Goal: Information Seeking & Learning: Learn about a topic

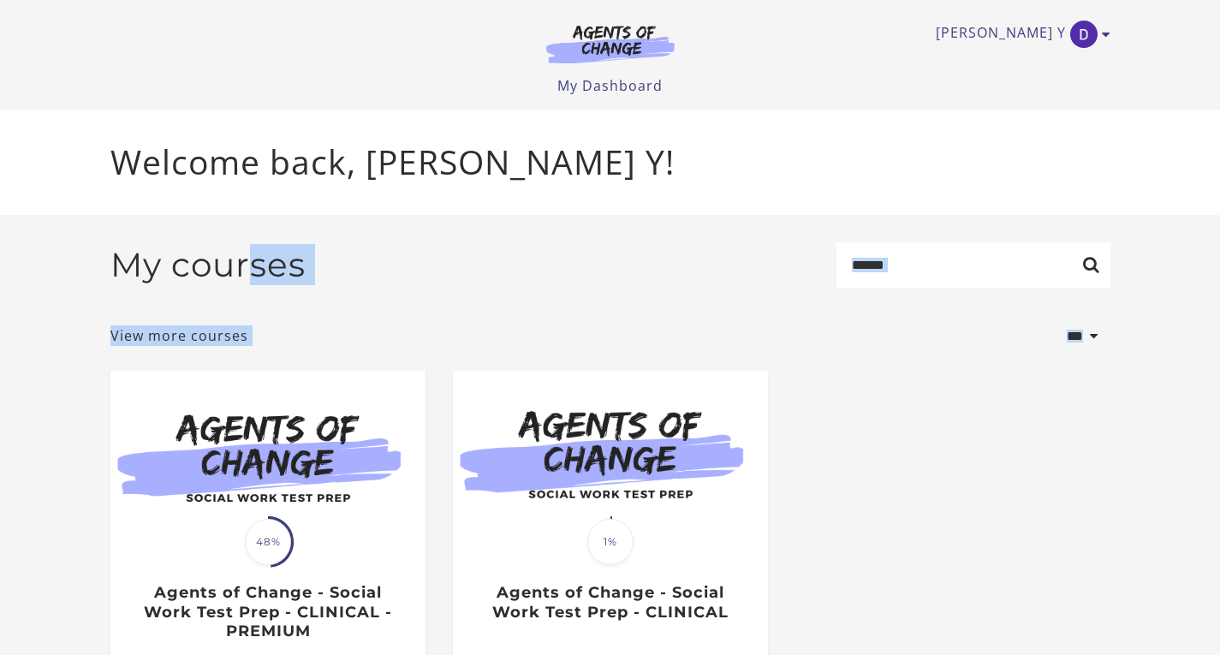
drag, startPoint x: 0, startPoint y: 0, endPoint x: 0, endPoint y: 447, distance: 446.9
click at [0, 447] on section "**********" at bounding box center [610, 490] width 1220 height 550
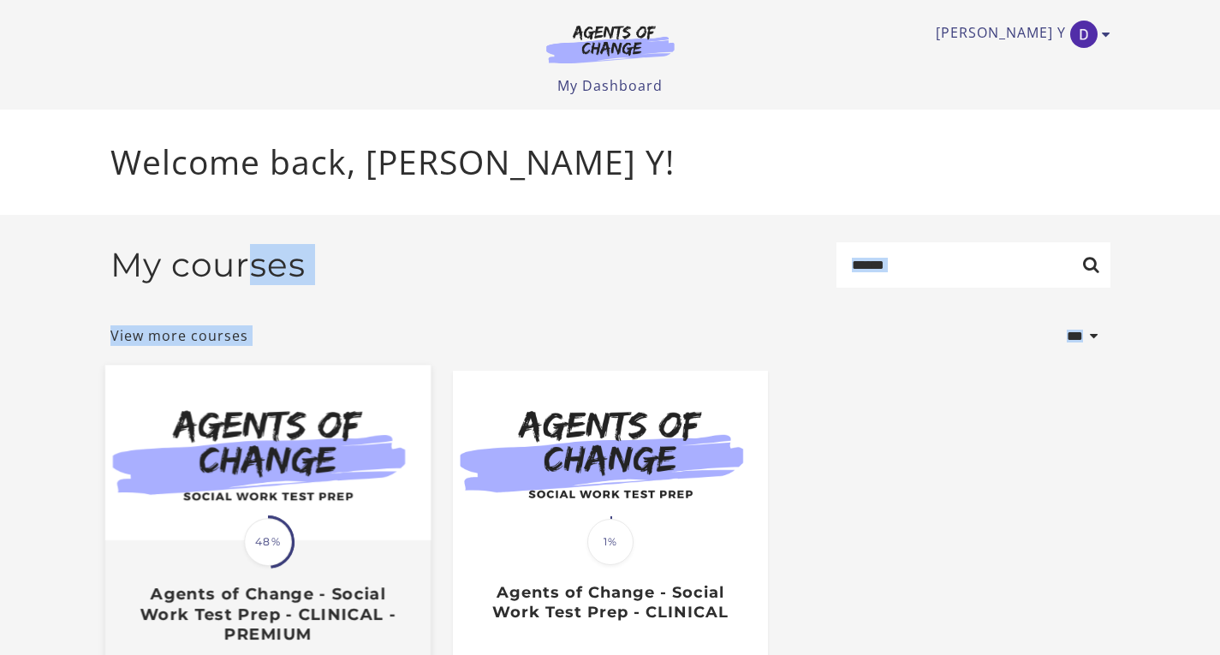
click at [186, 566] on div "Translation missing: en.liquid.partials.dashboard_course_card.progress_descript…" at bounding box center [266, 593] width 325 height 102
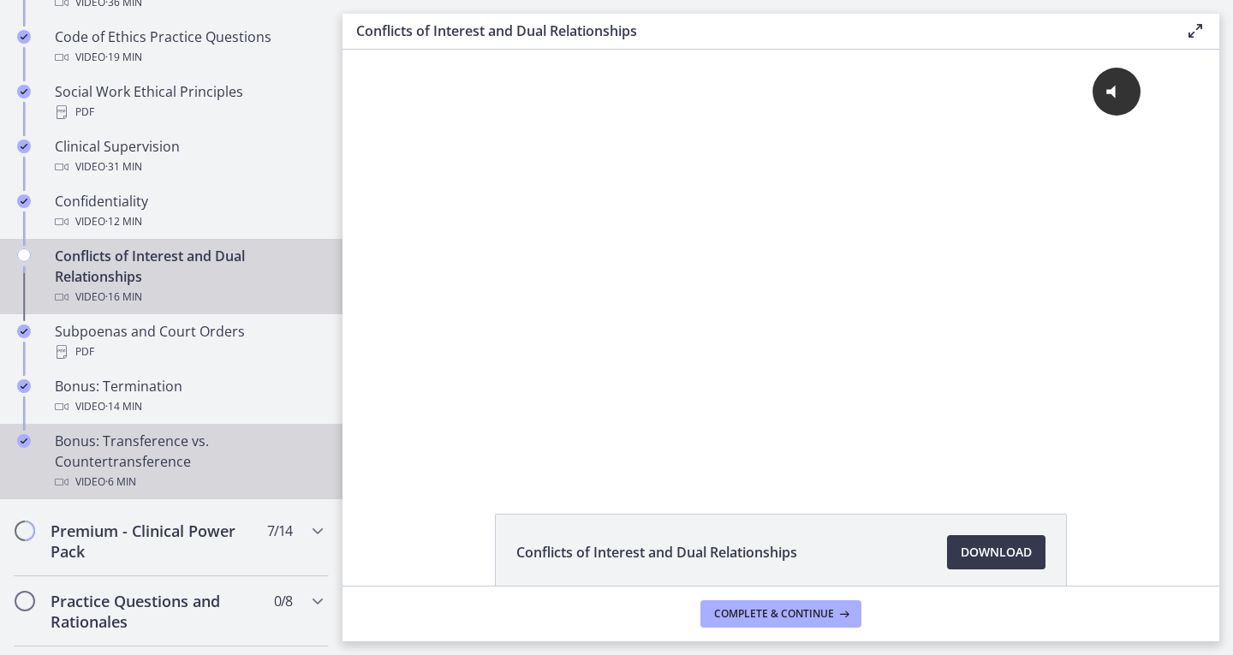
scroll to position [877, 0]
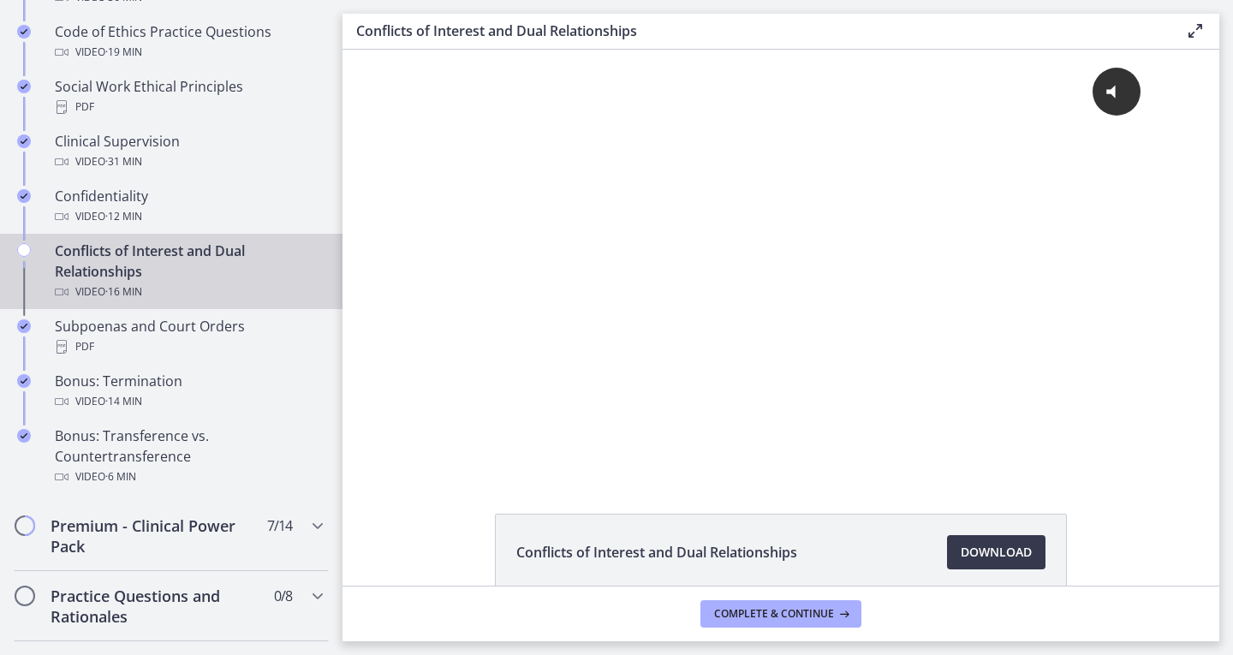
click at [224, 293] on div "Conflicts of Interest and Dual Relationships Video · 16 min" at bounding box center [188, 272] width 267 height 62
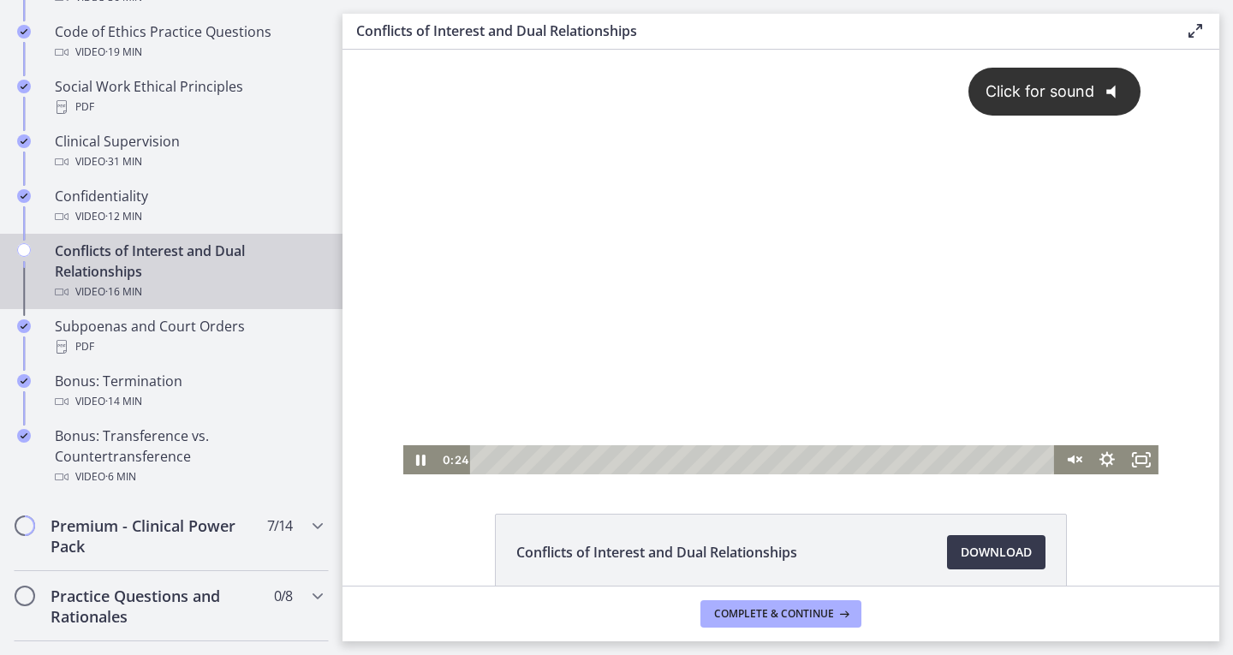
click at [977, 253] on div "Click for sound @keyframes VOLUME_SMALL_WAVE_FLASH { 0% { opacity: 0; } 33% { o…" at bounding box center [780, 248] width 755 height 396
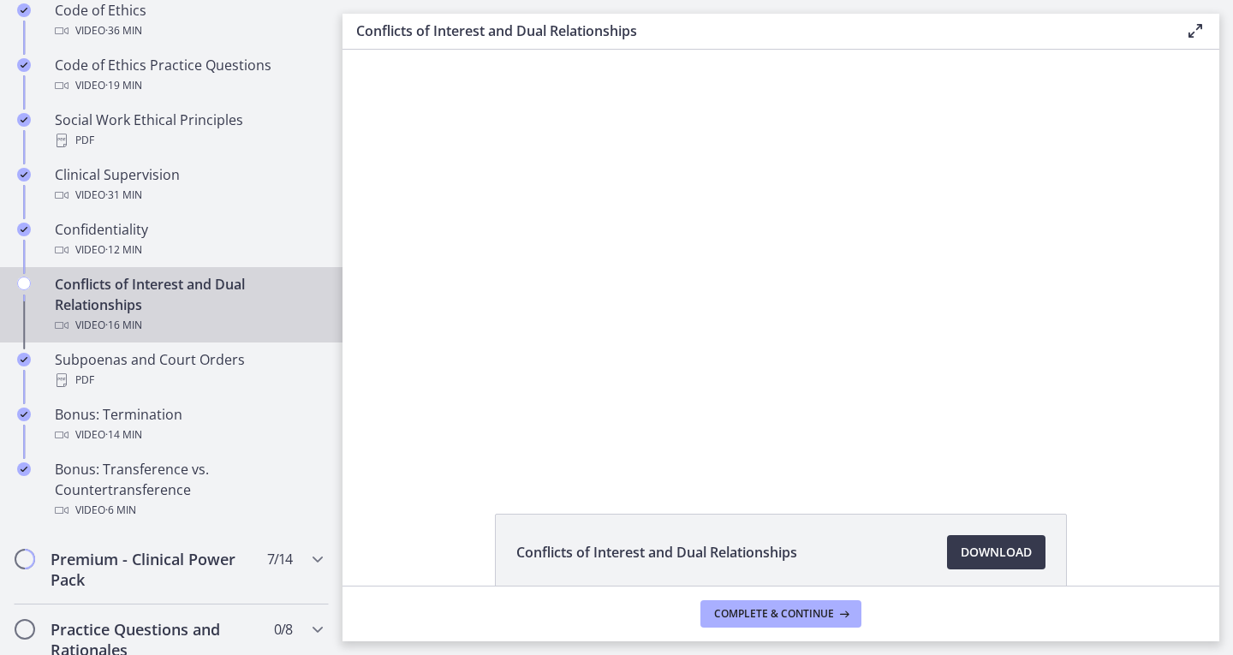
scroll to position [812, 0]
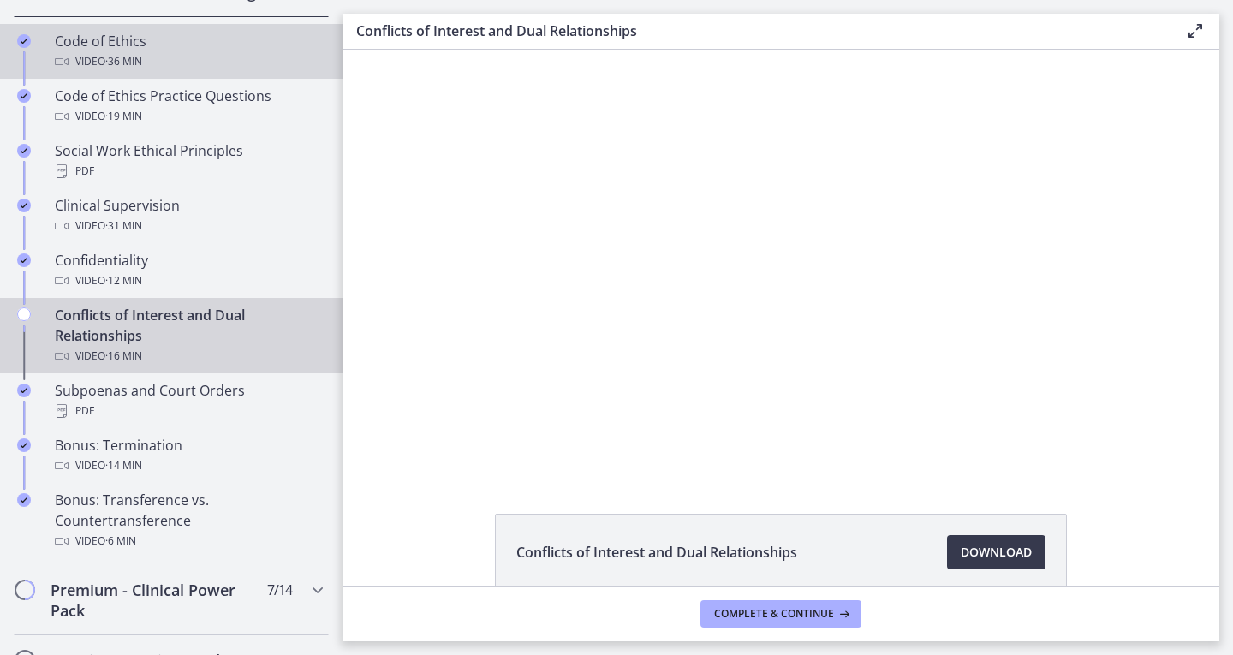
click at [177, 72] on div "Video · 36 min" at bounding box center [188, 61] width 267 height 21
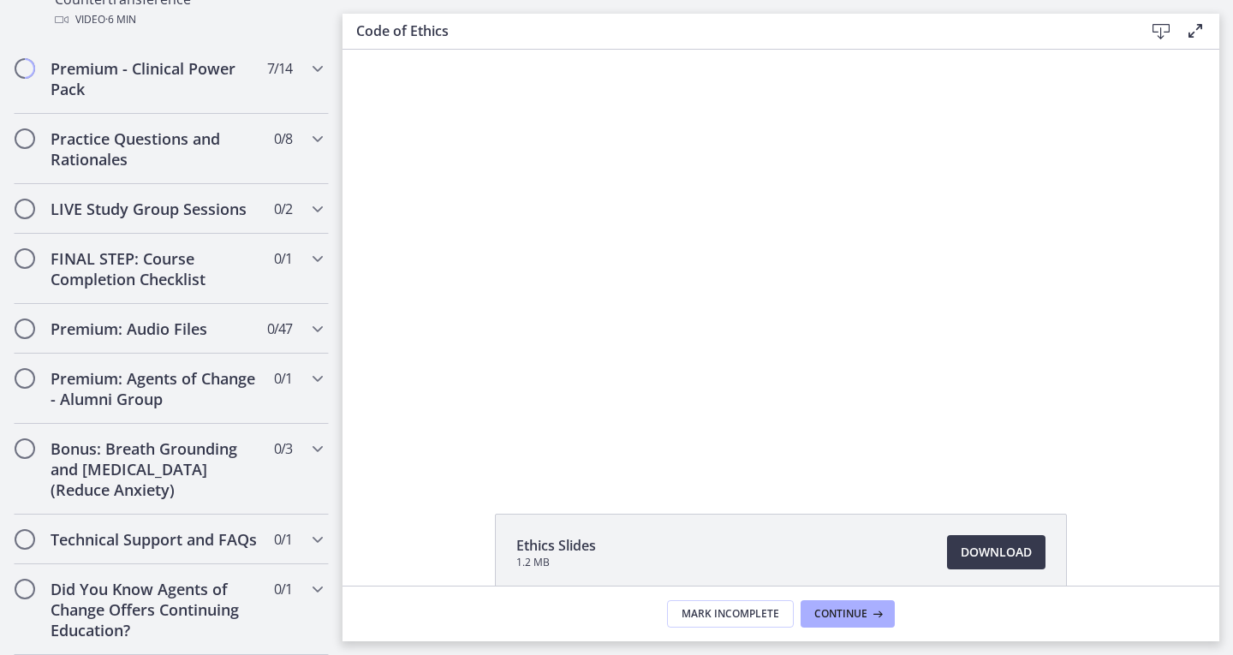
scroll to position [1339, 0]
click at [307, 389] on icon "Chapters" at bounding box center [317, 378] width 21 height 21
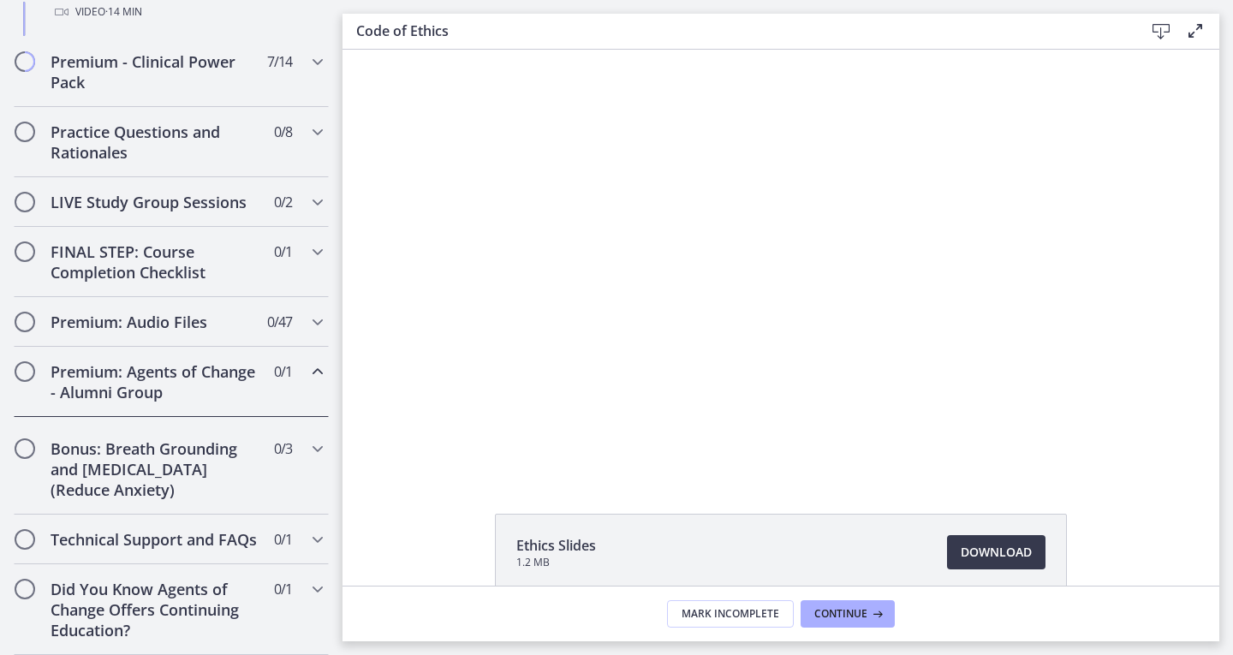
scroll to position [857, 0]
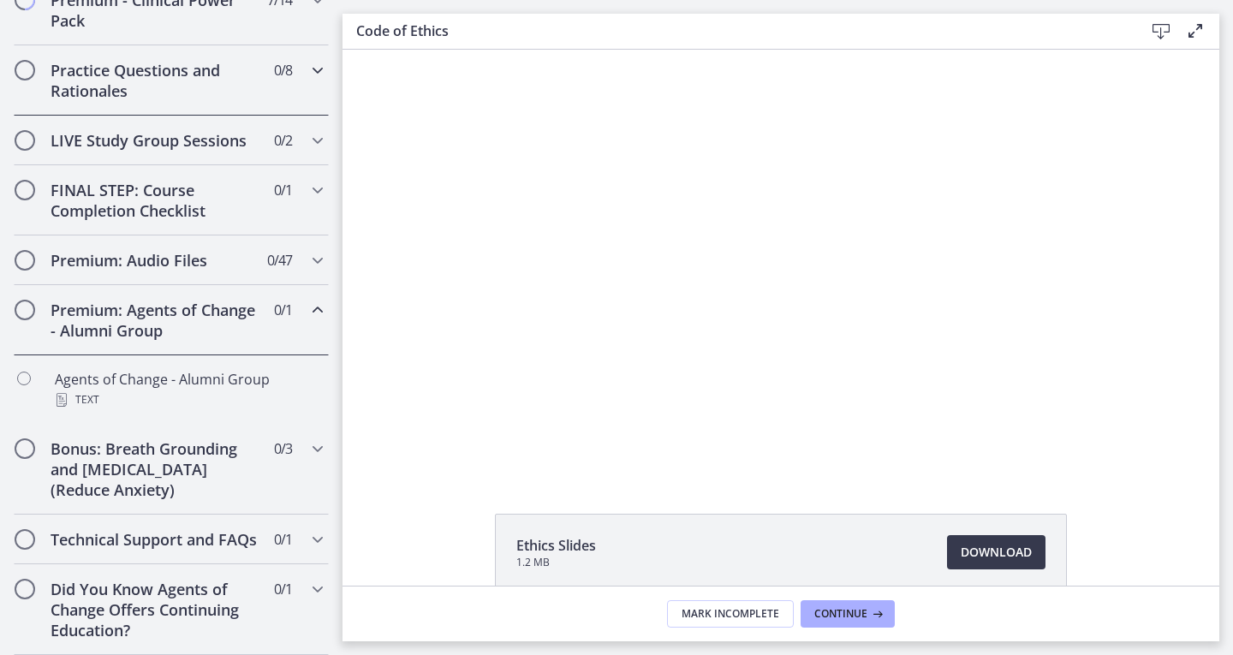
click at [312, 80] on icon "Chapters" at bounding box center [317, 70] width 21 height 21
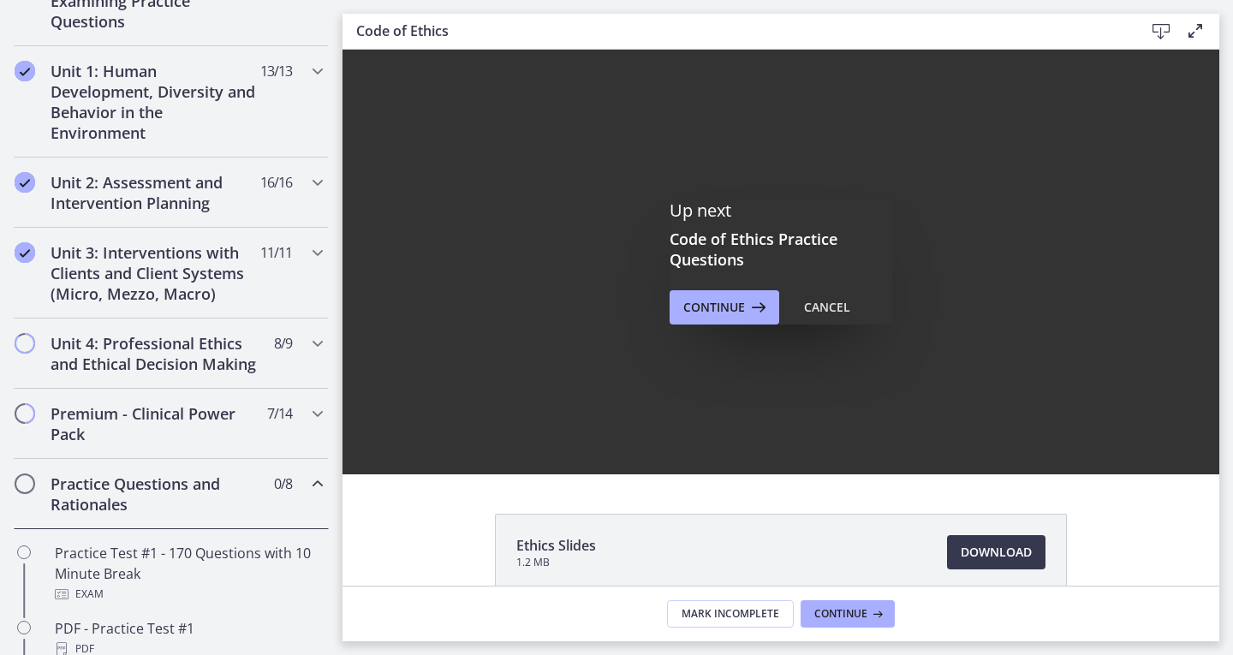
scroll to position [0, 0]
click at [711, 326] on div "Up next Code of Ethics Practice Questions Continue Cancel" at bounding box center [780, 262] width 877 height 425
click at [711, 311] on span "Continue" at bounding box center [714, 307] width 62 height 21
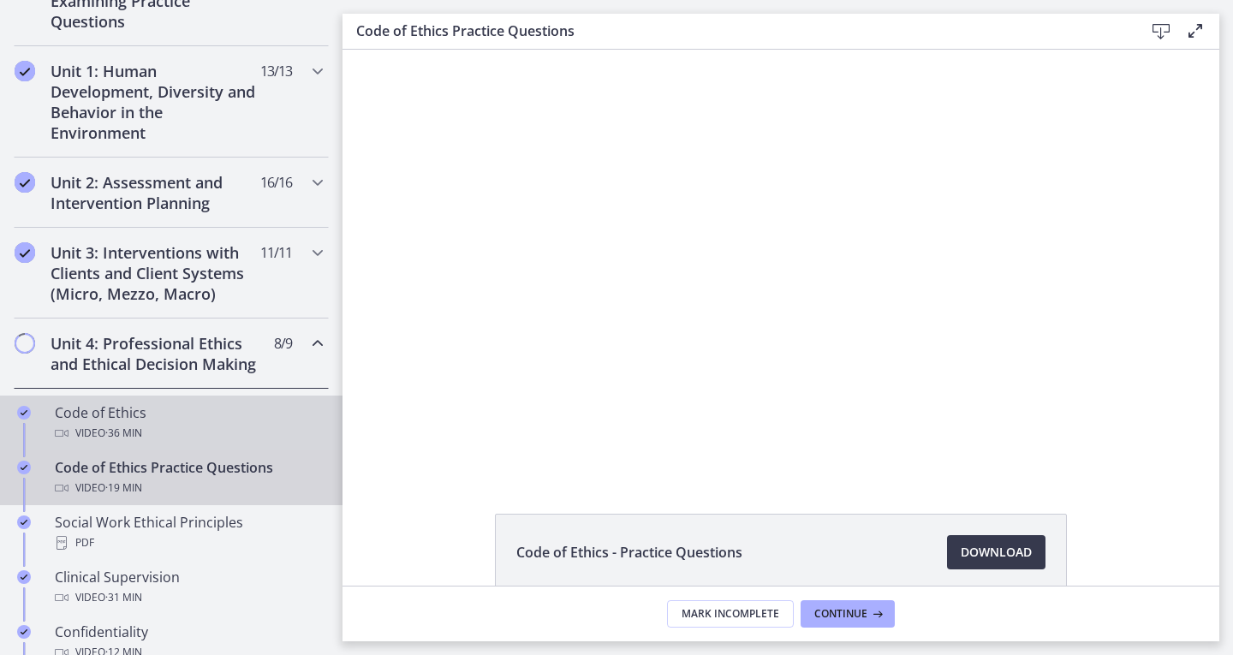
click at [175, 431] on div "Code of Ethics Video · 36 min" at bounding box center [188, 422] width 267 height 41
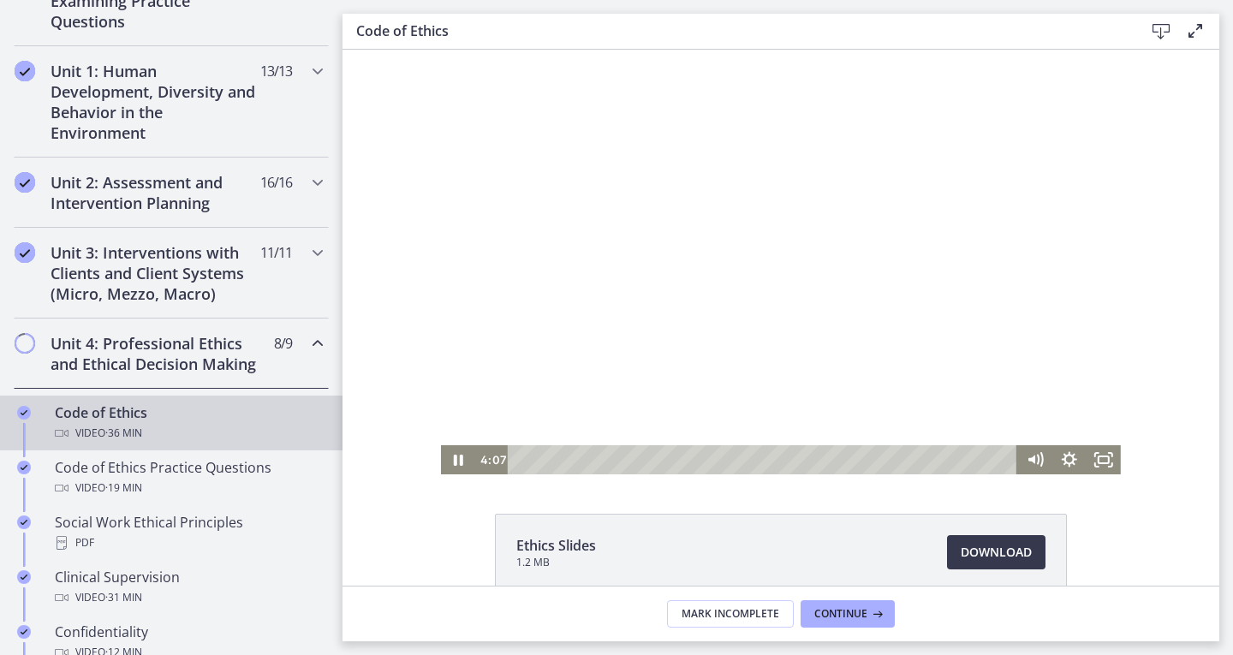
click at [569, 456] on div "Playbar" at bounding box center [765, 459] width 489 height 29
click at [1098, 457] on icon "Fullscreen" at bounding box center [1103, 460] width 41 height 35
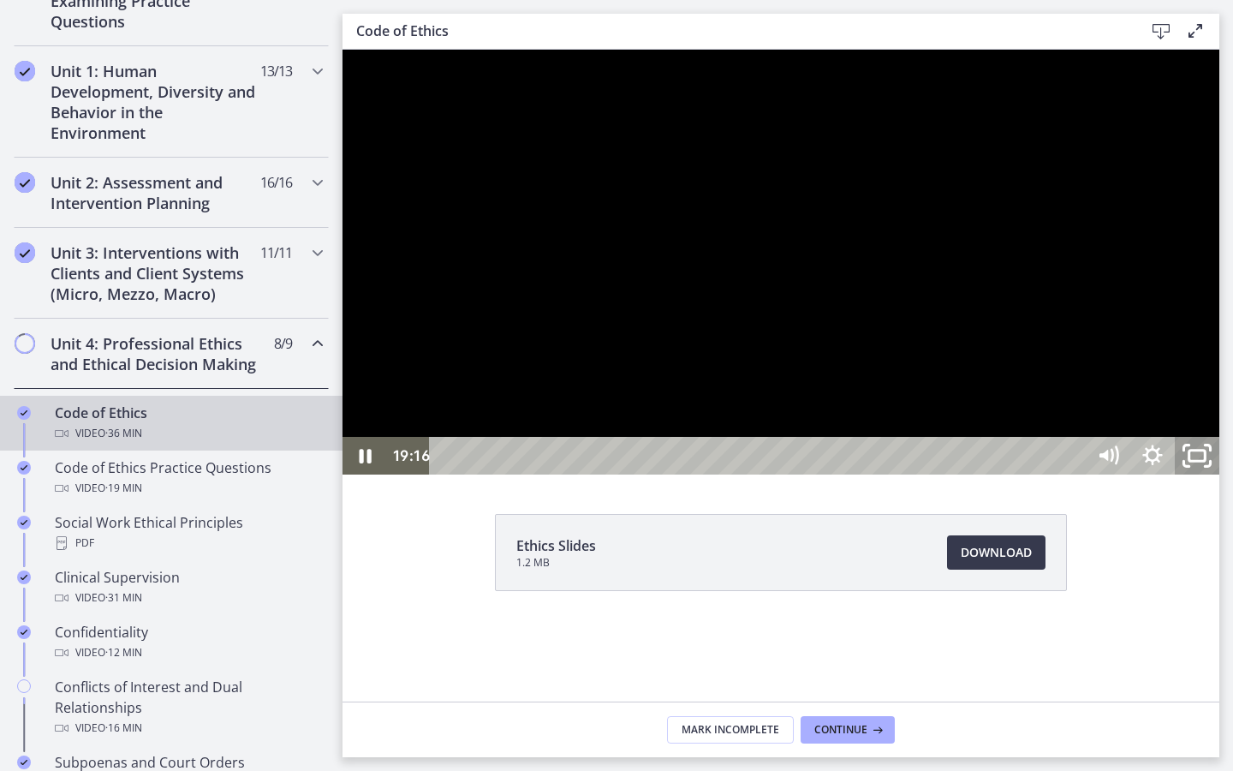
click at [1223, 479] on icon "Unfullscreen" at bounding box center [1196, 455] width 53 height 45
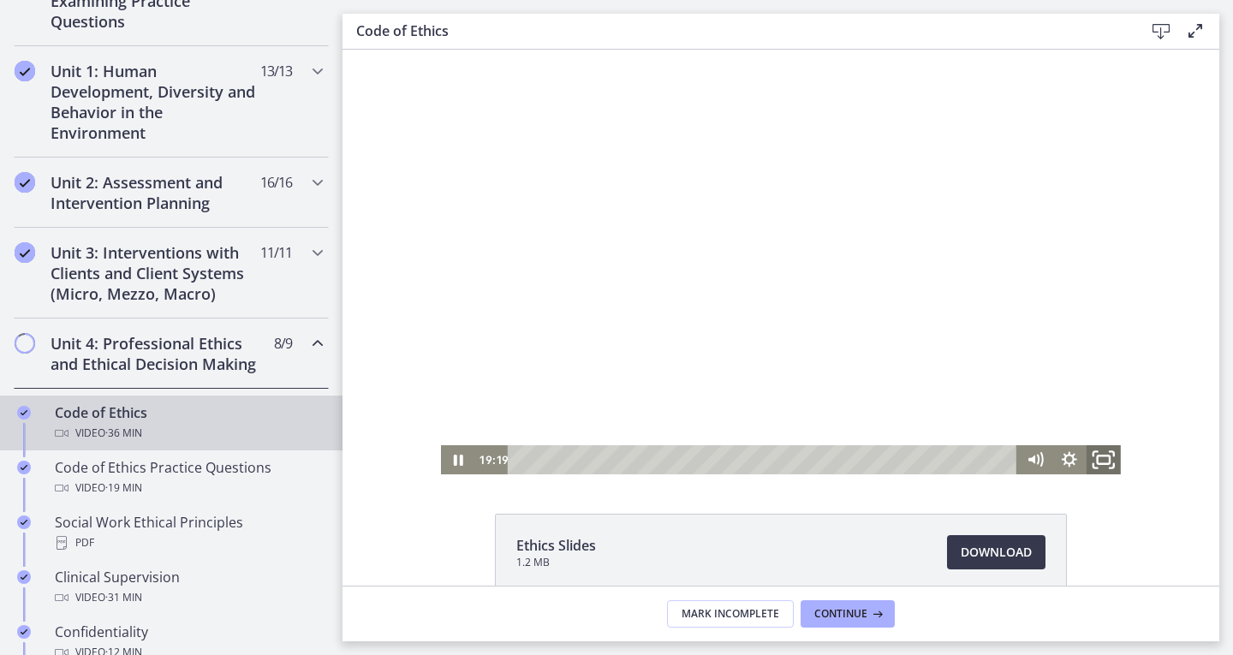
click at [1104, 462] on icon "Fullscreen" at bounding box center [1103, 460] width 41 height 35
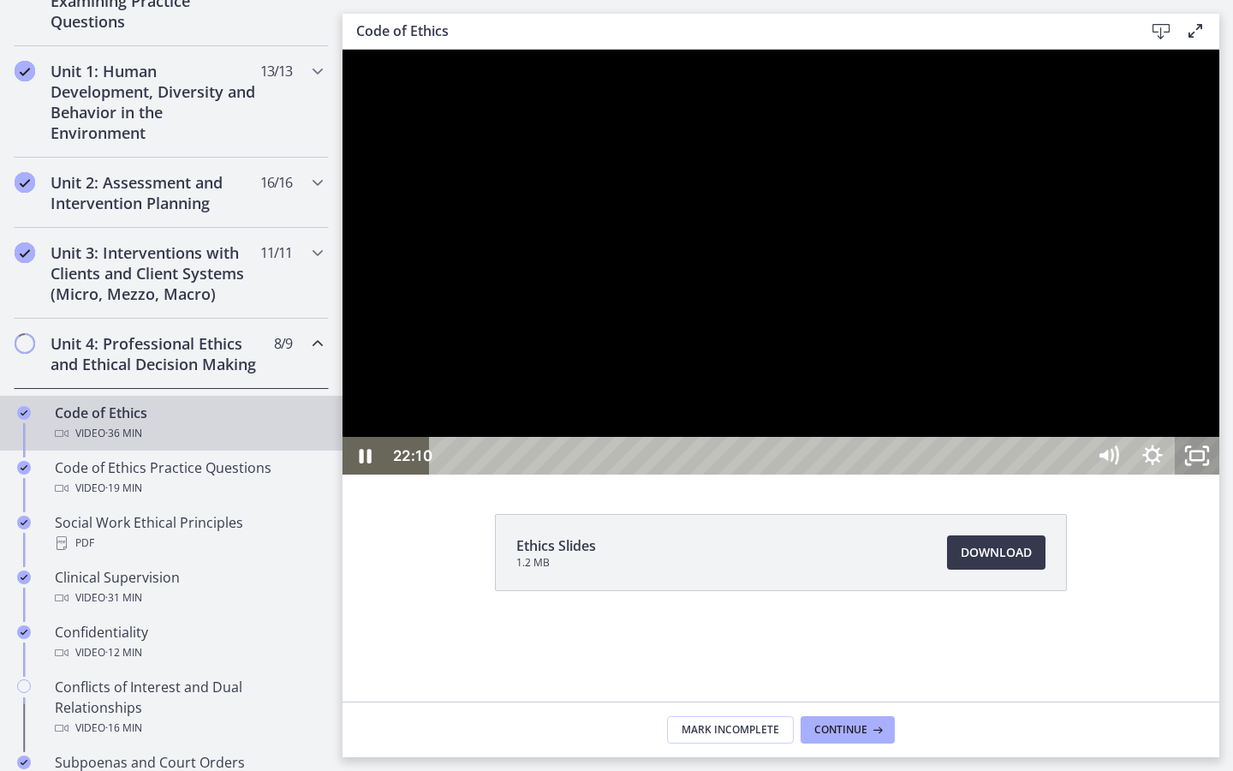
click at [1219, 474] on icon "Unfullscreen" at bounding box center [1197, 456] width 45 height 38
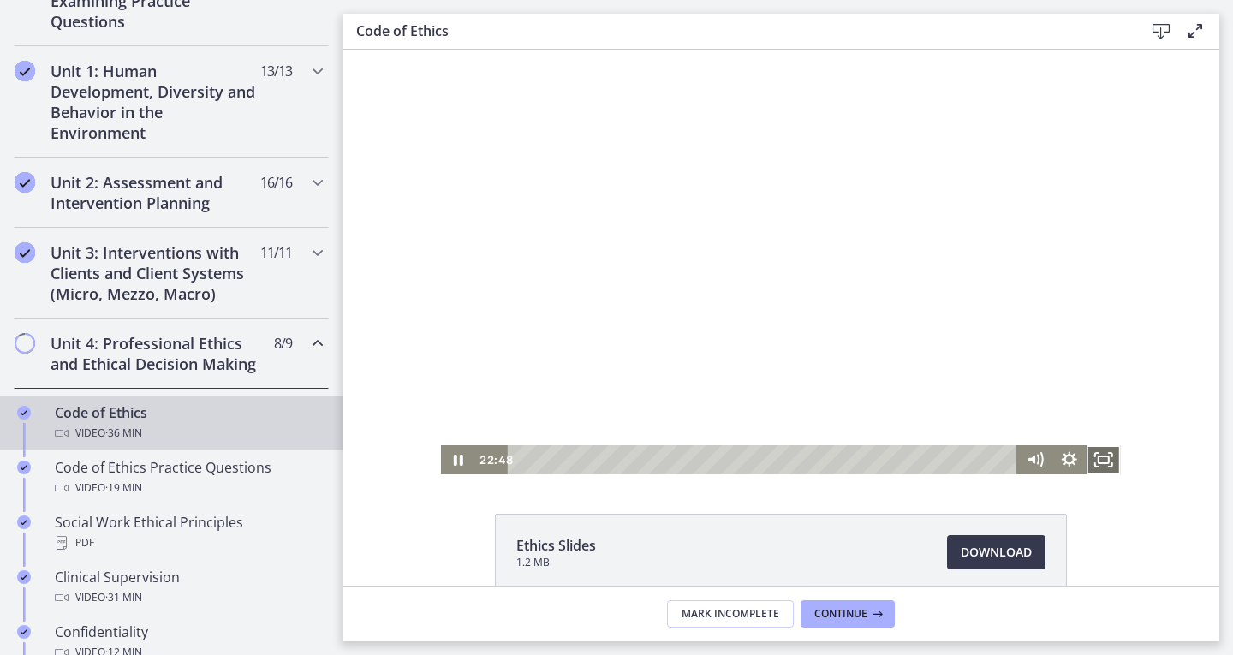
click at [1098, 460] on icon "Fullscreen" at bounding box center [1103, 459] width 34 height 29
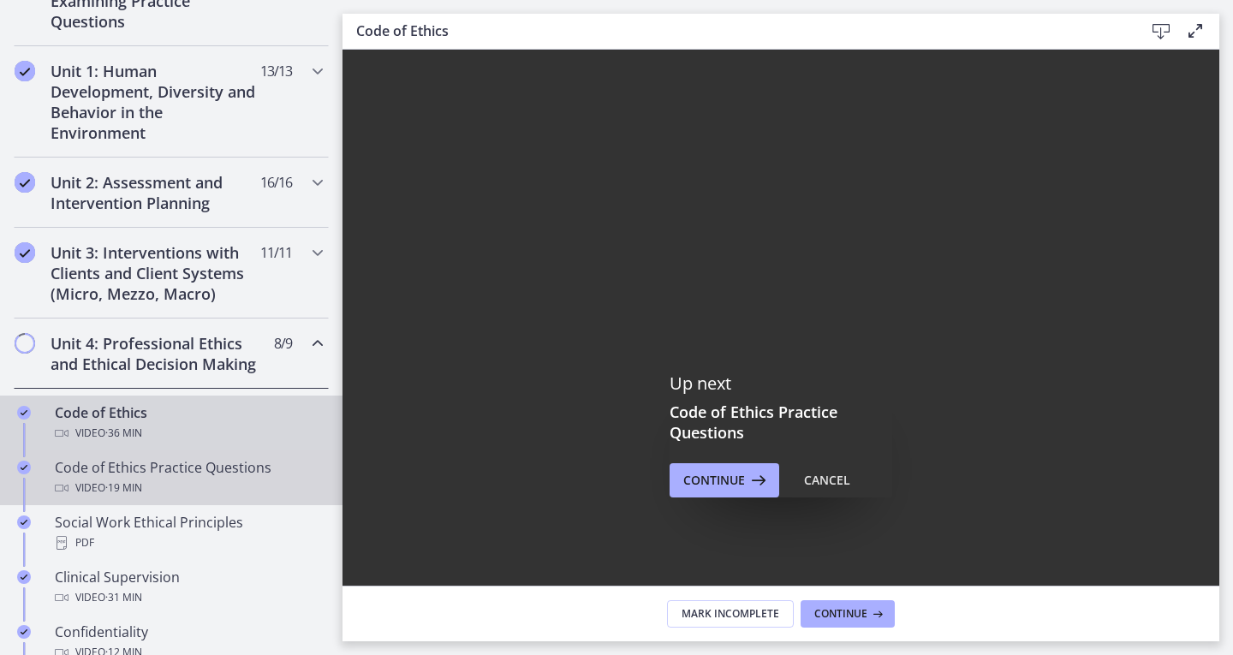
click at [137, 485] on div "Code of Ethics Practice Questions Video · 19 min" at bounding box center [188, 477] width 267 height 41
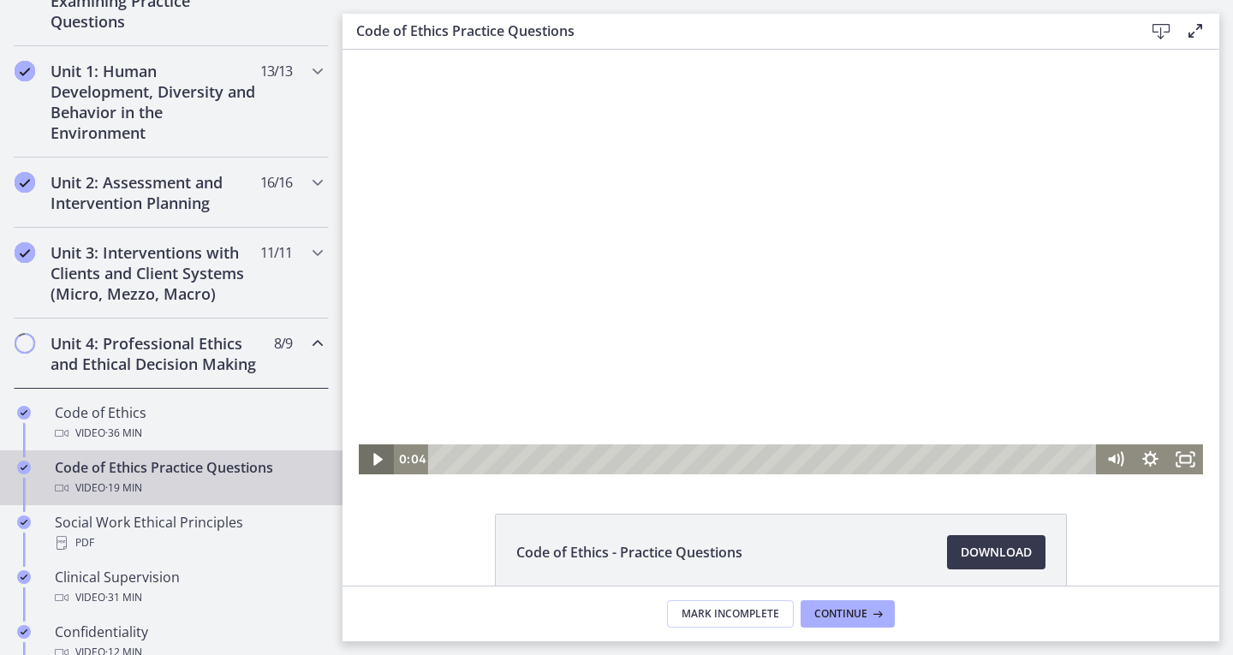
click at [366, 453] on icon "Play Video" at bounding box center [377, 459] width 35 height 30
click at [1192, 455] on icon "Fullscreen" at bounding box center [1185, 459] width 42 height 36
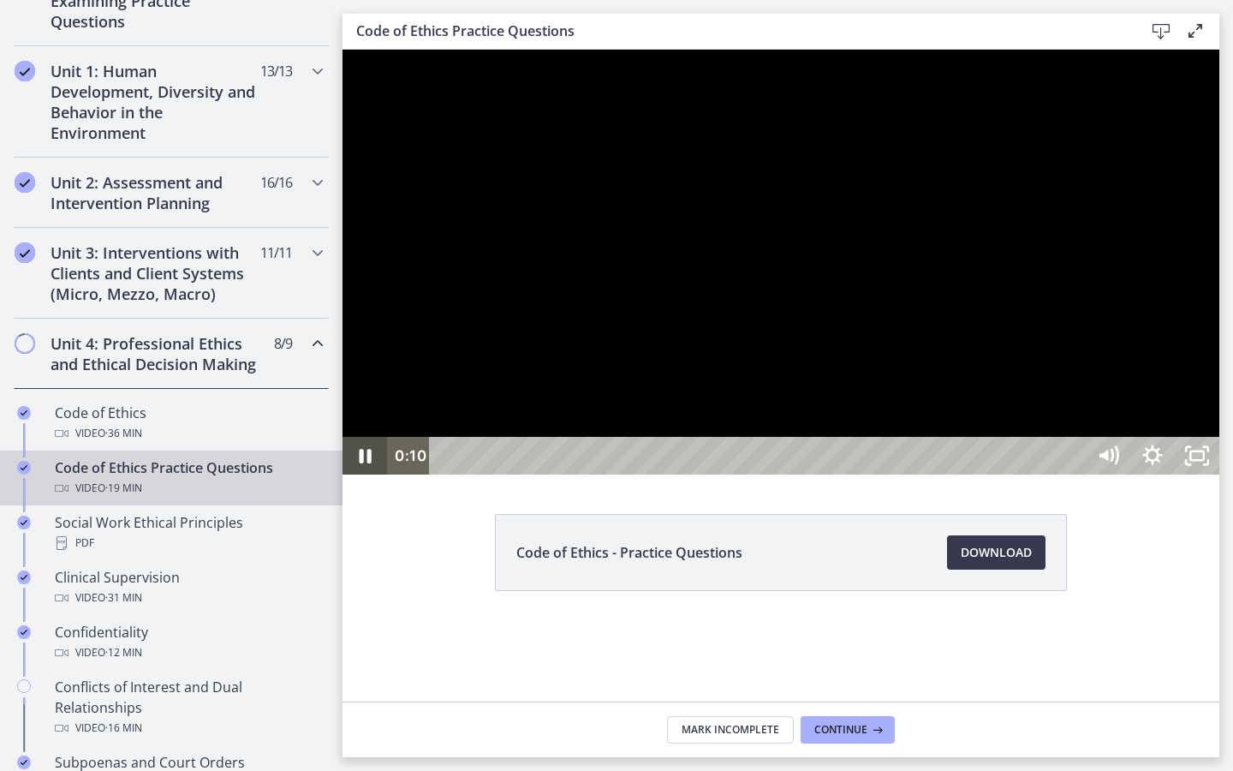
click at [366, 474] on icon "Pause" at bounding box center [364, 456] width 45 height 38
click at [360, 479] on icon "Play Video" at bounding box center [366, 455] width 53 height 45
click at [359, 474] on icon "Pause" at bounding box center [364, 456] width 45 height 38
click at [359, 474] on icon "Play Video" at bounding box center [366, 456] width 45 height 38
click at [359, 479] on icon "Pause" at bounding box center [364, 455] width 53 height 45
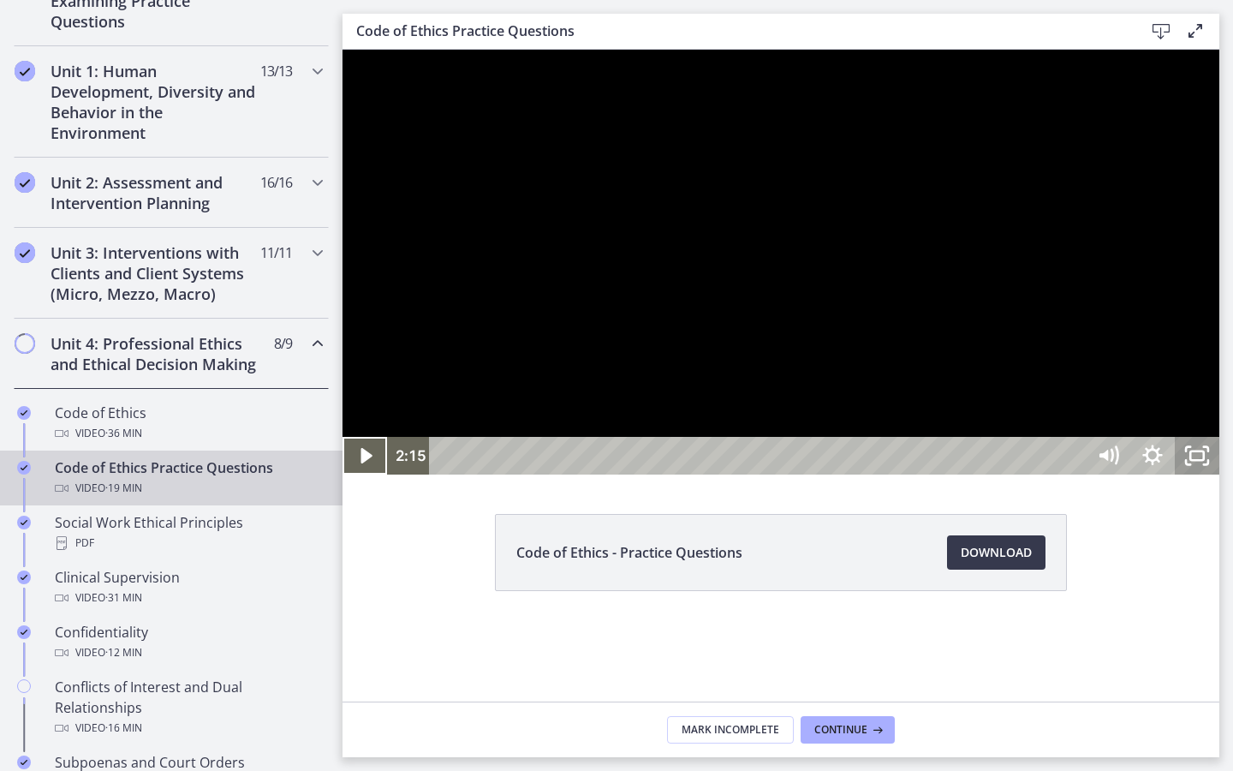
click at [1190, 464] on icon "Unfullscreen" at bounding box center [1188, 462] width 4 height 4
